Goal: Task Accomplishment & Management: Manage account settings

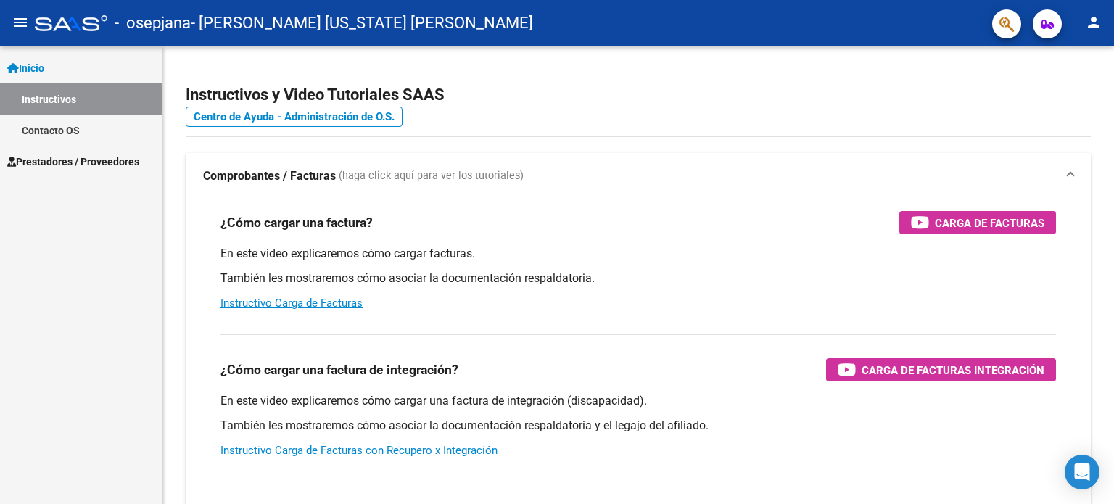
click at [44, 67] on span "Inicio" at bounding box center [25, 68] width 37 height 16
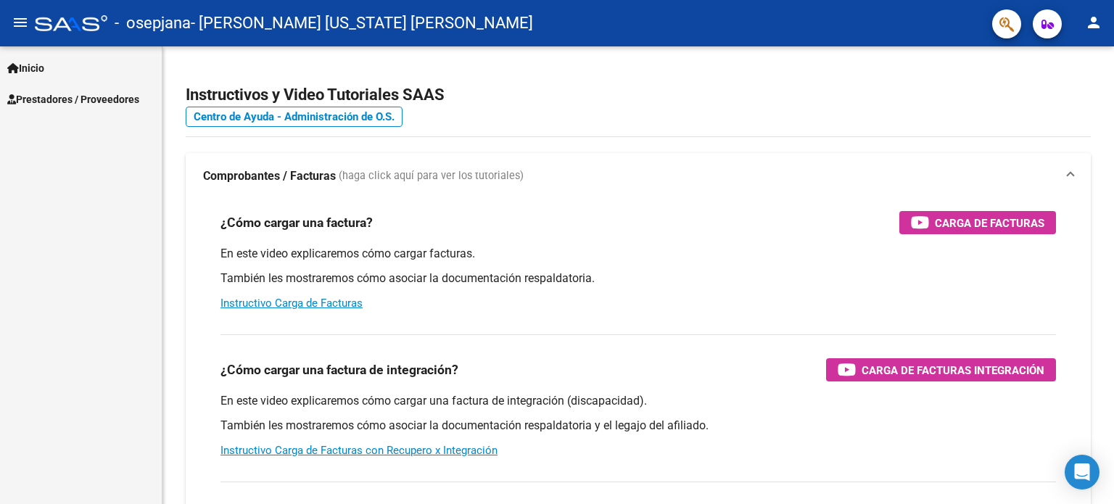
click at [66, 98] on span "Prestadores / Proveedores" at bounding box center [73, 99] width 132 height 16
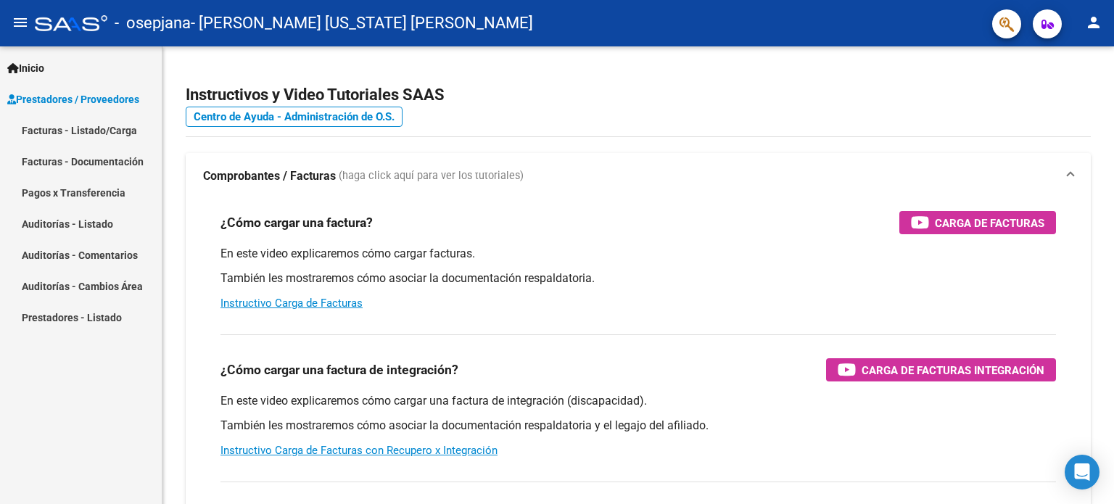
click at [83, 131] on link "Facturas - Listado/Carga" at bounding box center [81, 130] width 162 height 31
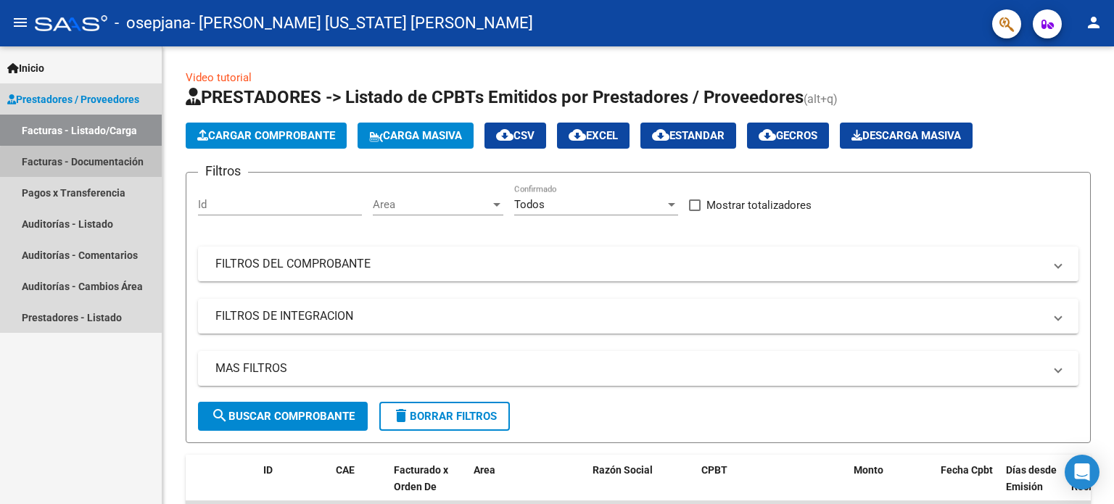
click at [90, 163] on link "Facturas - Documentación" at bounding box center [81, 161] width 162 height 31
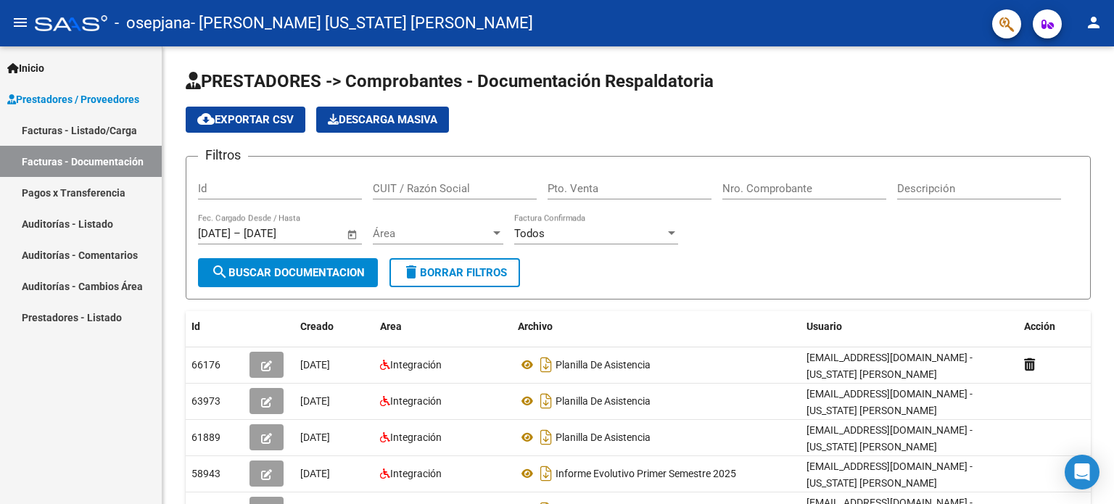
click at [1088, 21] on mat-icon "person" at bounding box center [1093, 22] width 17 height 17
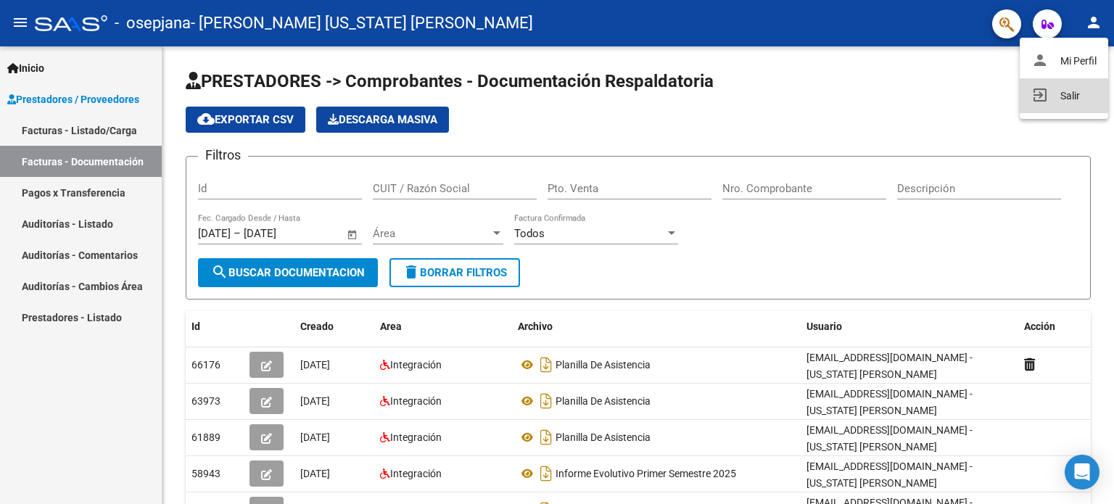
click at [1075, 95] on button "exit_to_app Salir" at bounding box center [1063, 95] width 88 height 35
